Goal: Task Accomplishment & Management: Use online tool/utility

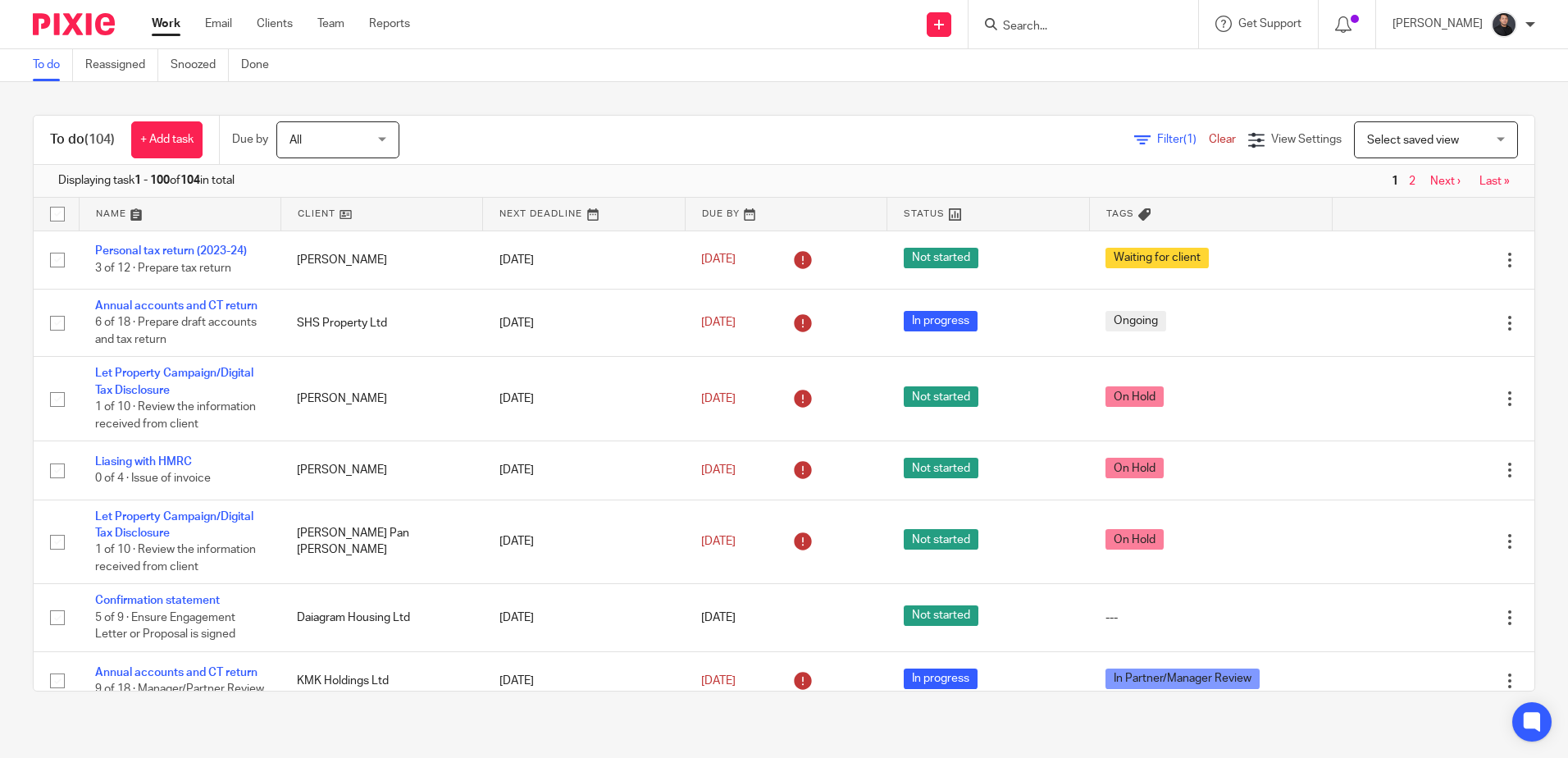
click at [1081, 27] on input "Search" at bounding box center [1075, 28] width 148 height 15
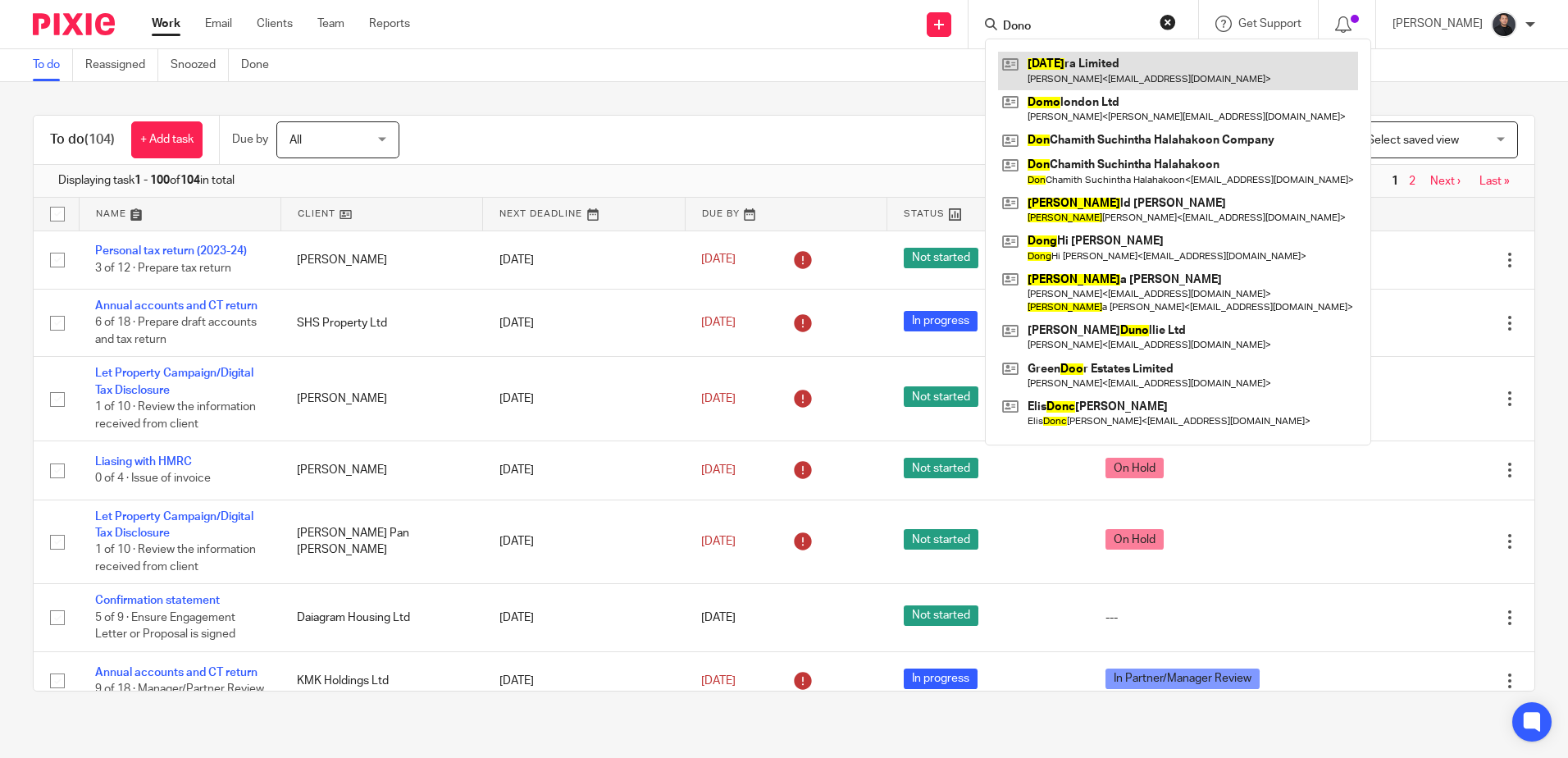
type input "Dono"
click at [1090, 62] on link at bounding box center [1178, 70] width 360 height 38
click at [1176, 19] on button "reset" at bounding box center [1168, 23] width 17 height 17
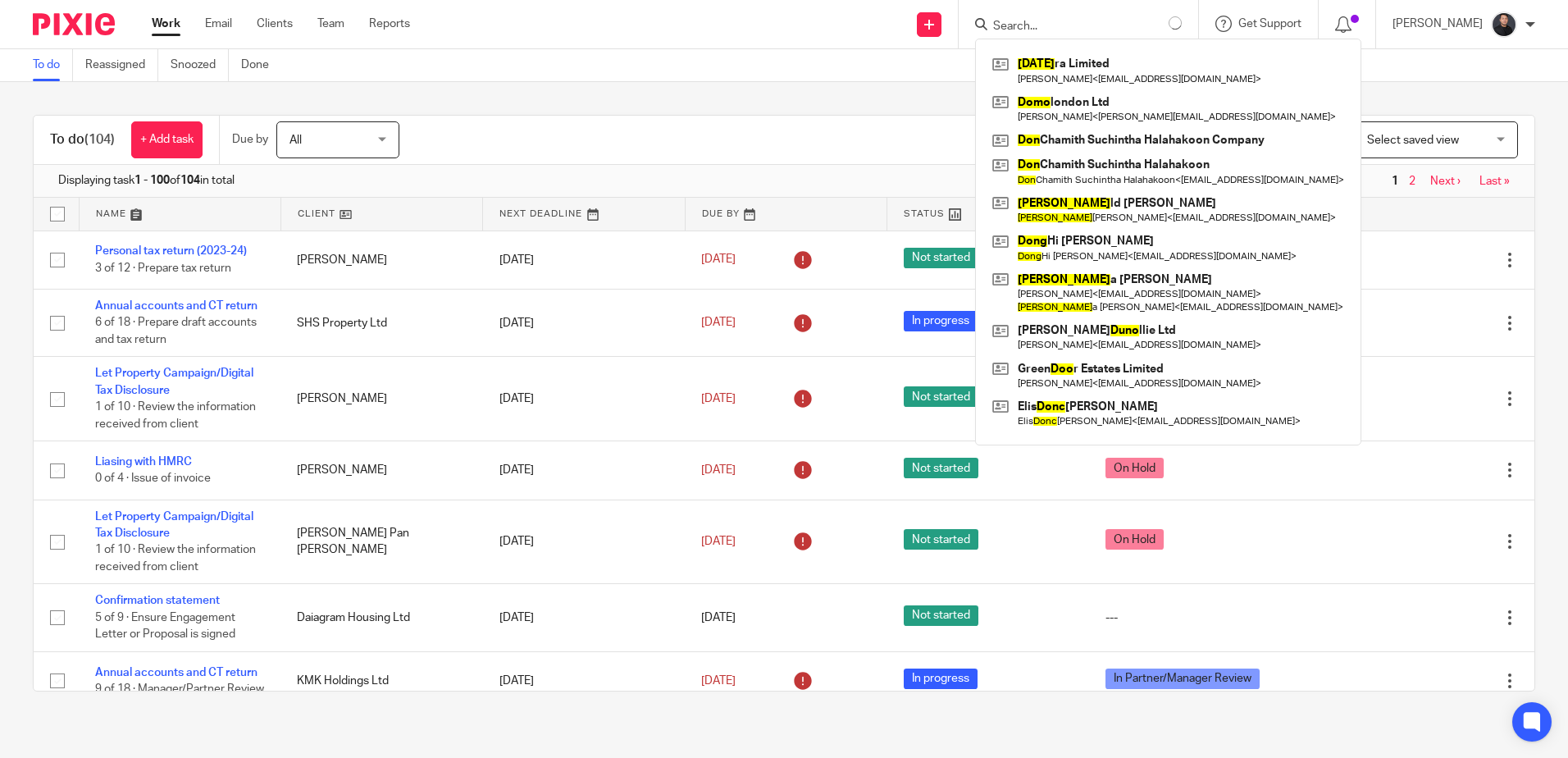
click at [1127, 22] on input "Search" at bounding box center [1065, 28] width 148 height 15
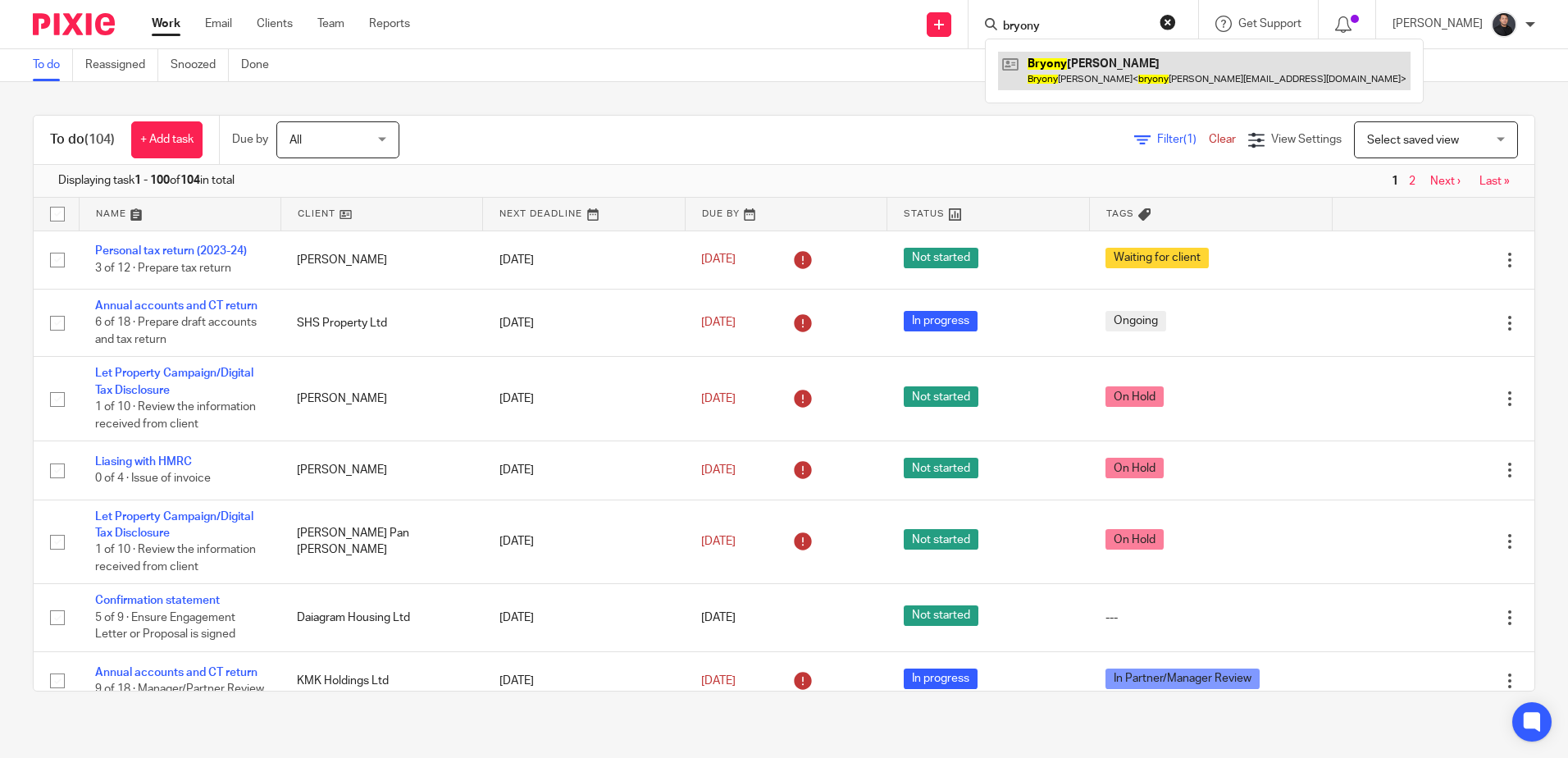
type input "bryony"
click at [1152, 72] on link at bounding box center [1204, 70] width 412 height 38
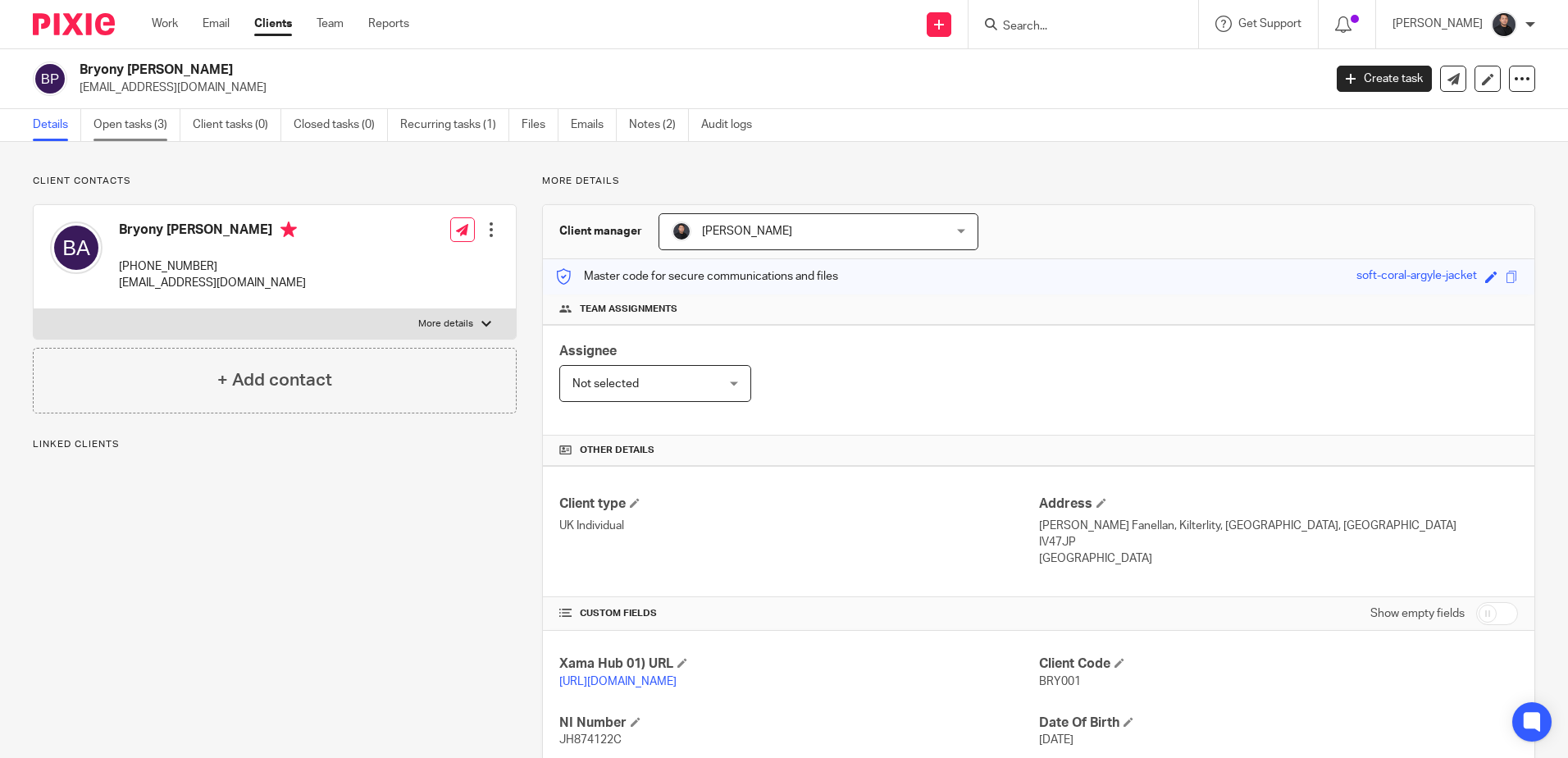
click at [137, 114] on link "Open tasks (3)" at bounding box center [137, 125] width 87 height 32
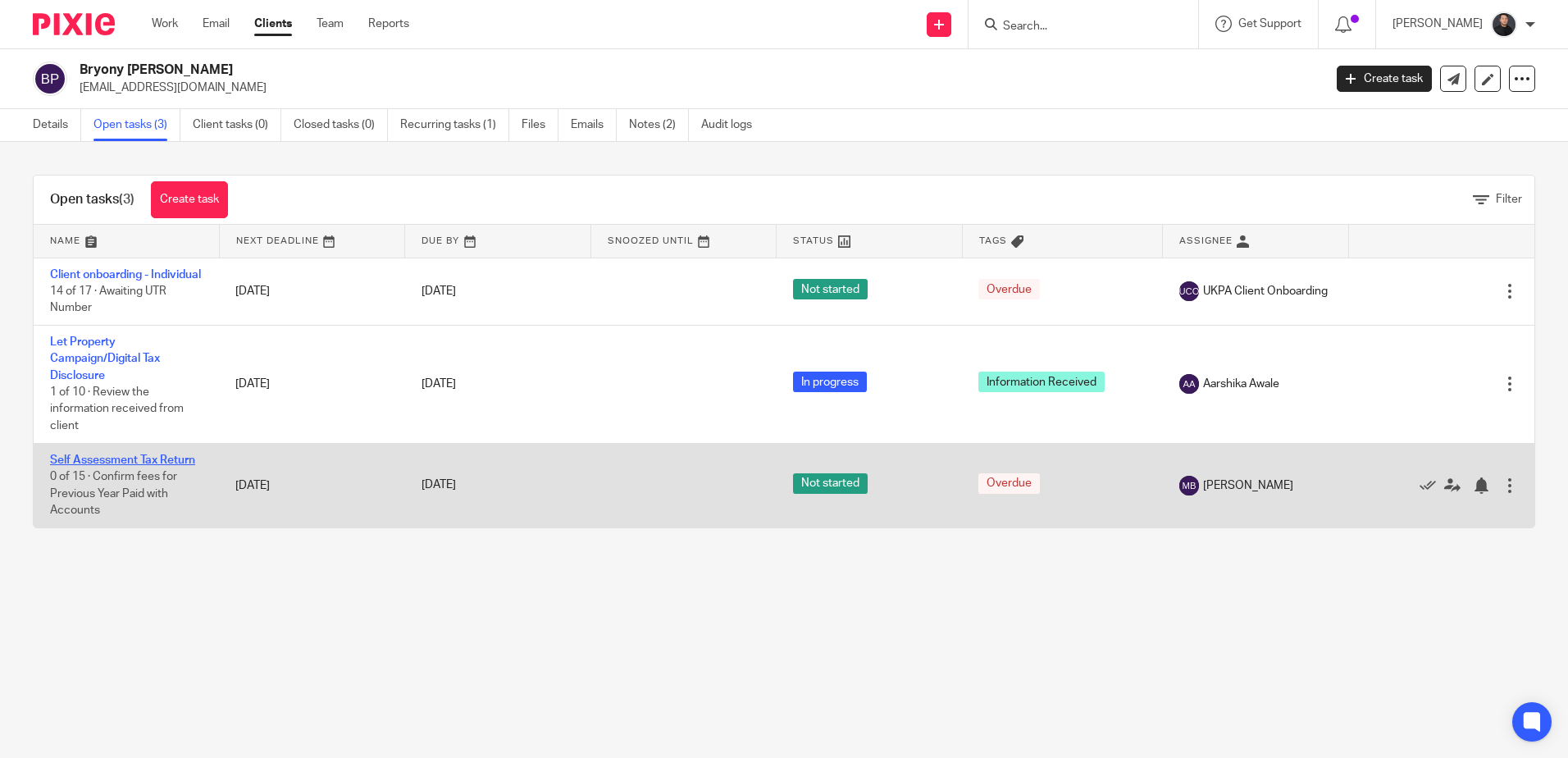
click at [170, 465] on link "Self Assessment Tax Return" at bounding box center [123, 460] width 145 height 12
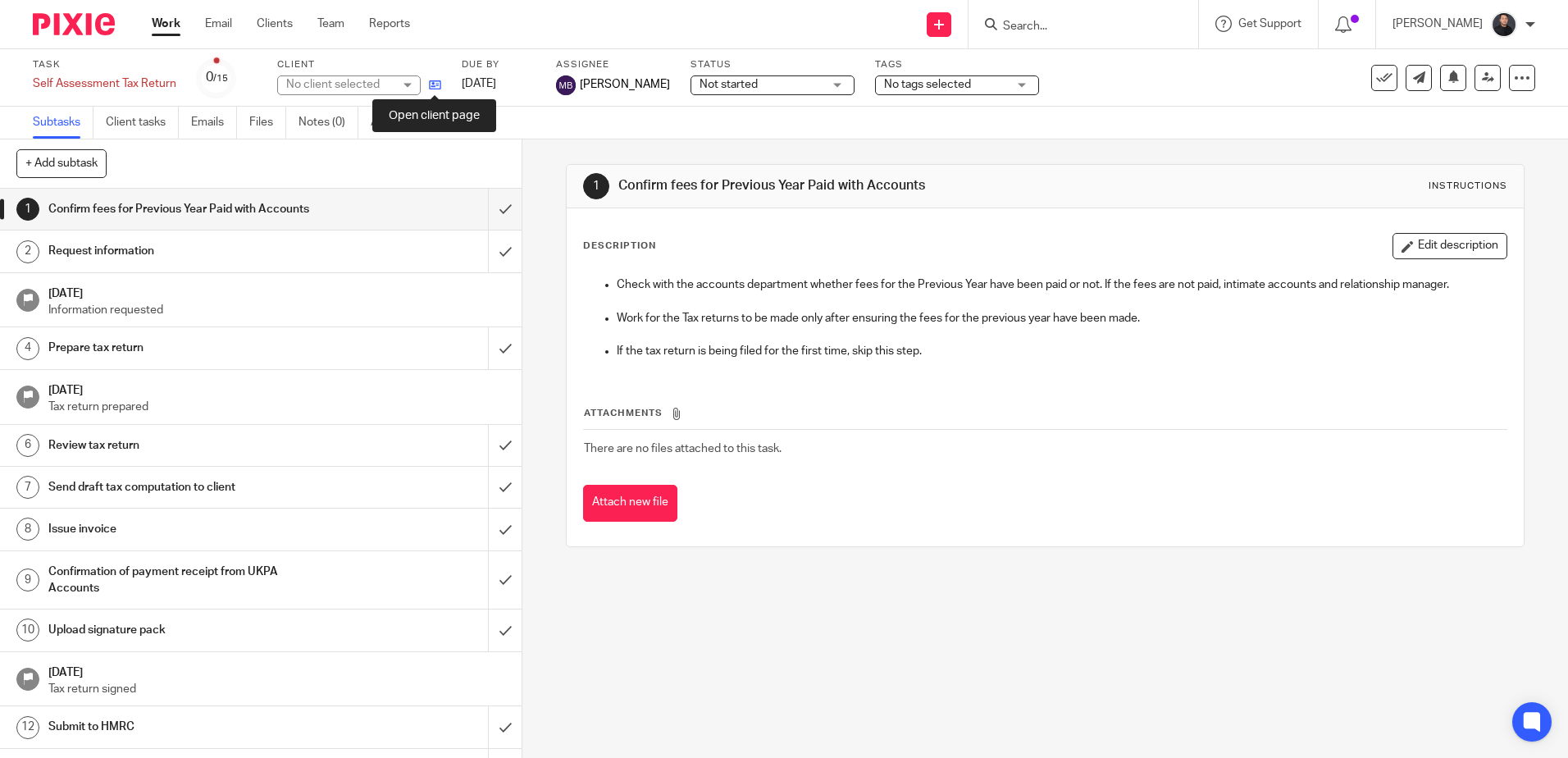
click at [433, 86] on icon at bounding box center [435, 84] width 13 height 13
